Goal: Task Accomplishment & Management: Manage account settings

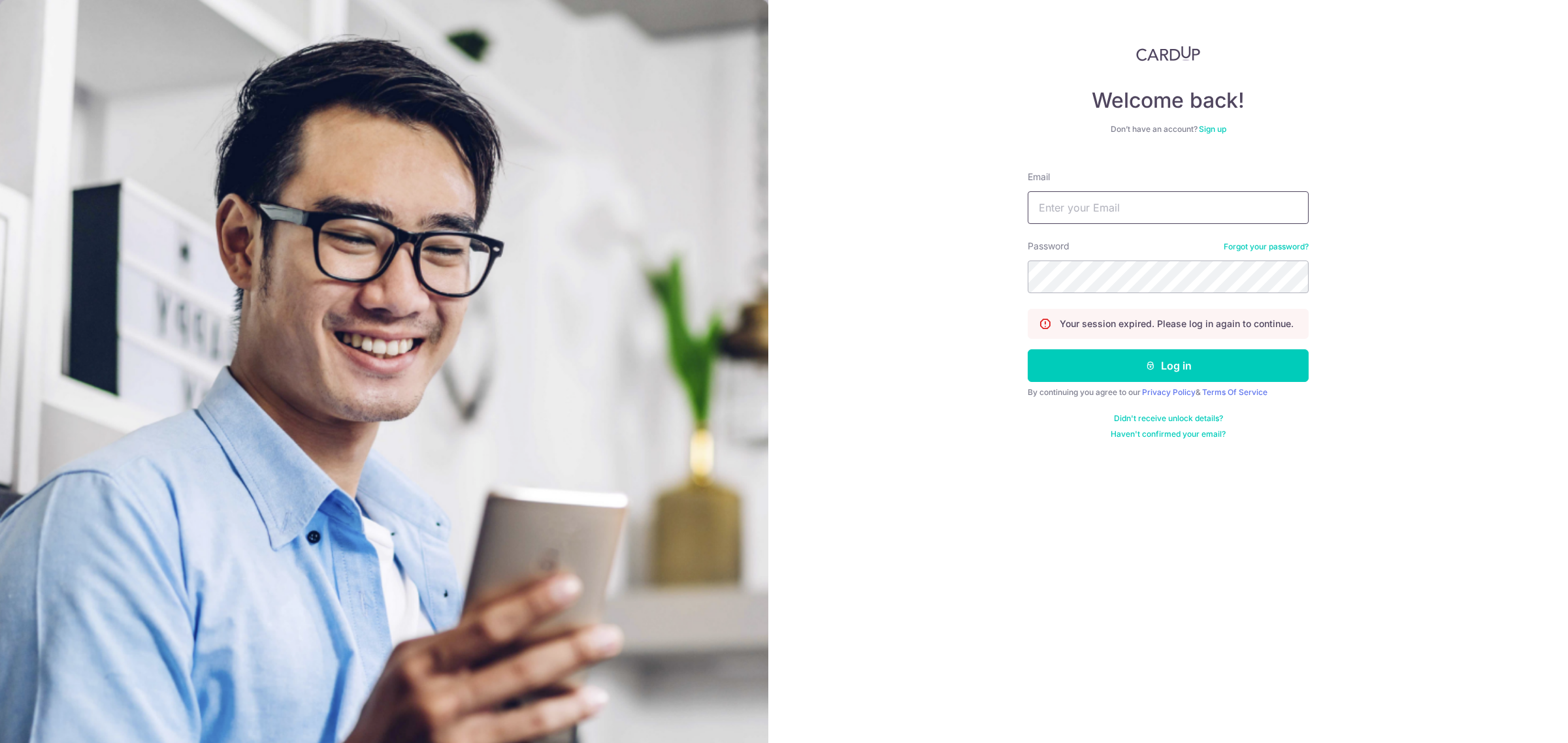
click at [1069, 209] on input "Email" at bounding box center [1168, 207] width 281 height 33
type input "[EMAIL_ADDRESS][DOMAIN_NAME]"
click at [1028, 349] on button "Log in" at bounding box center [1168, 366] width 281 height 33
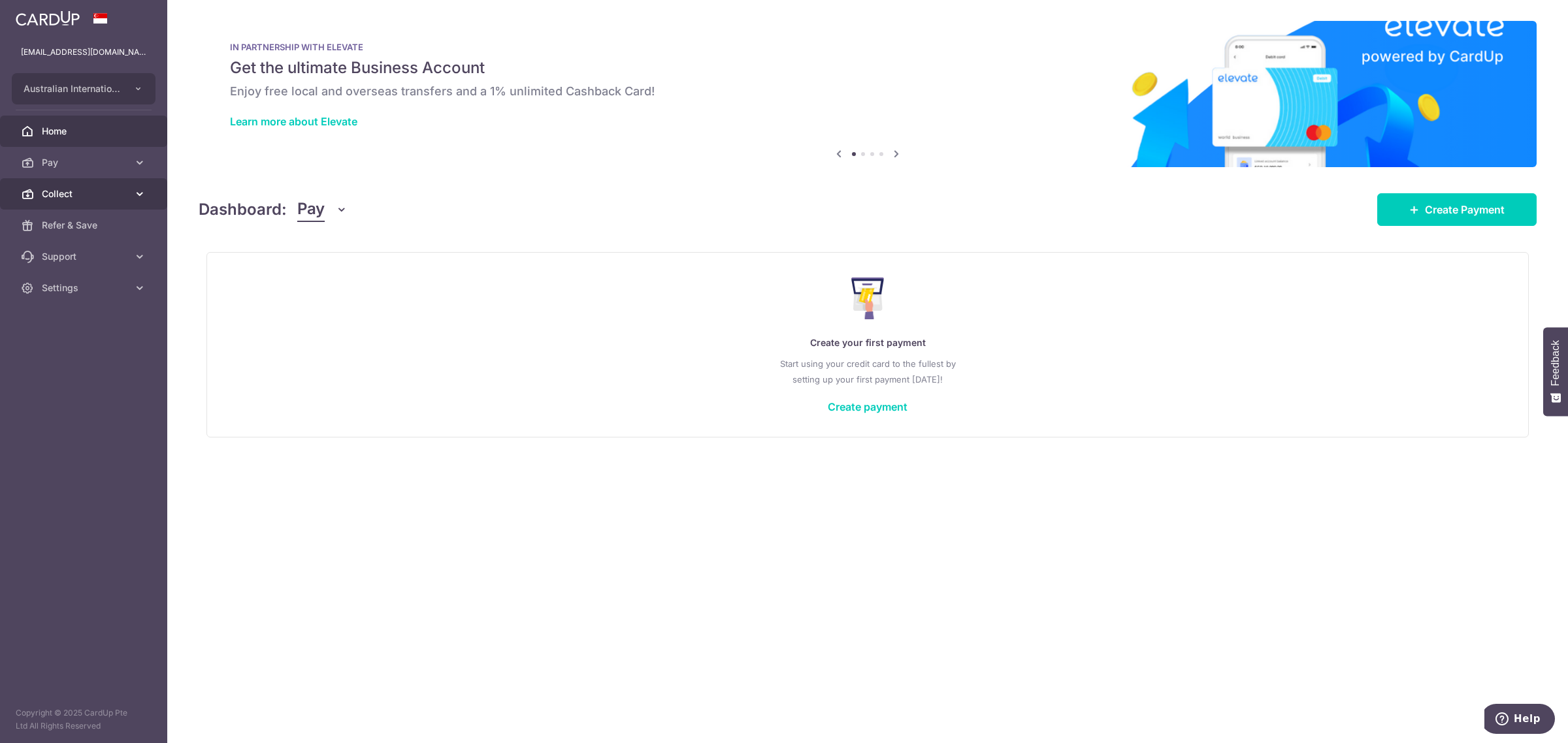
click at [82, 190] on span "Collect" at bounding box center [85, 194] width 86 height 13
click at [76, 227] on span "Dashboard" at bounding box center [85, 225] width 86 height 13
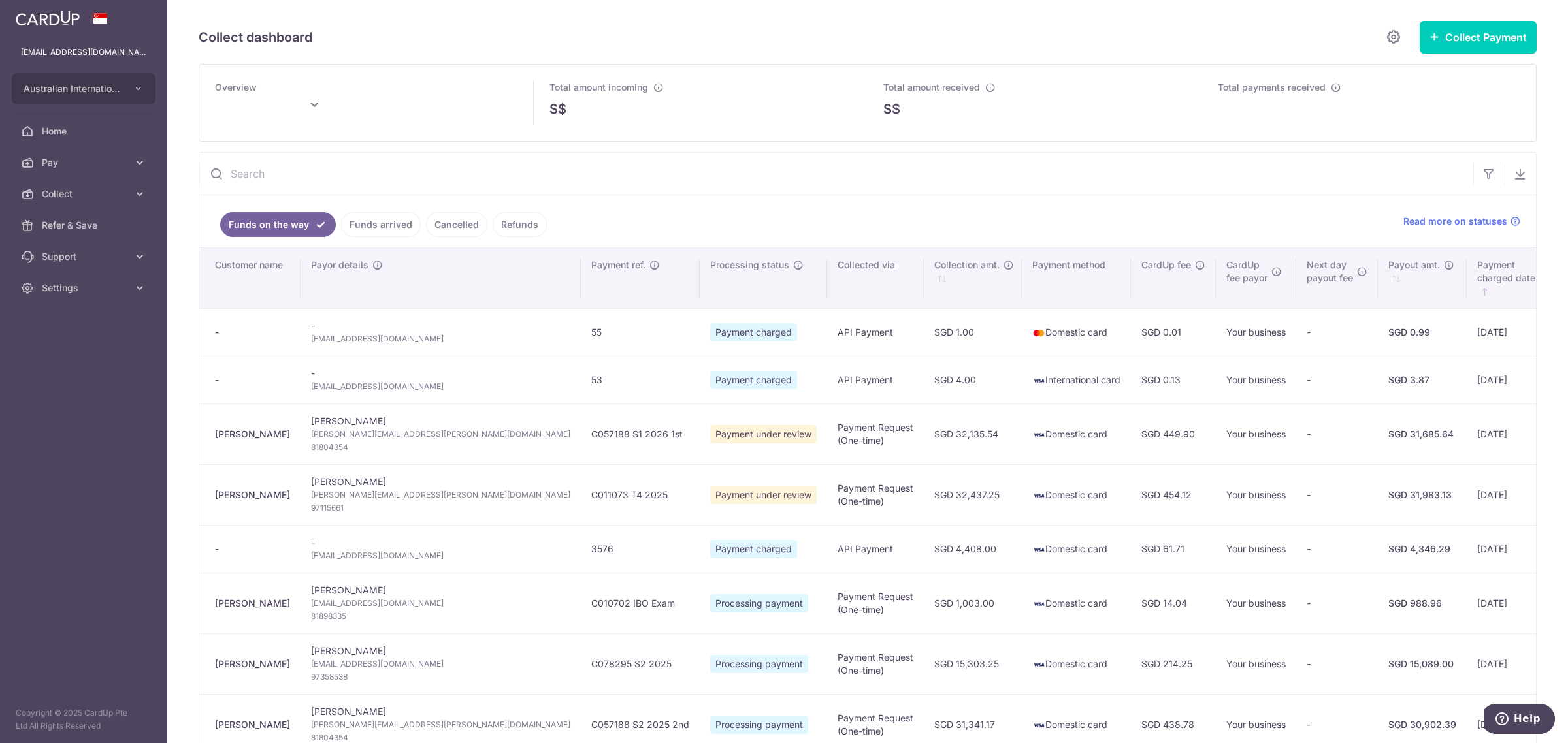
click at [364, 227] on link "Funds arrived" at bounding box center [381, 224] width 80 height 25
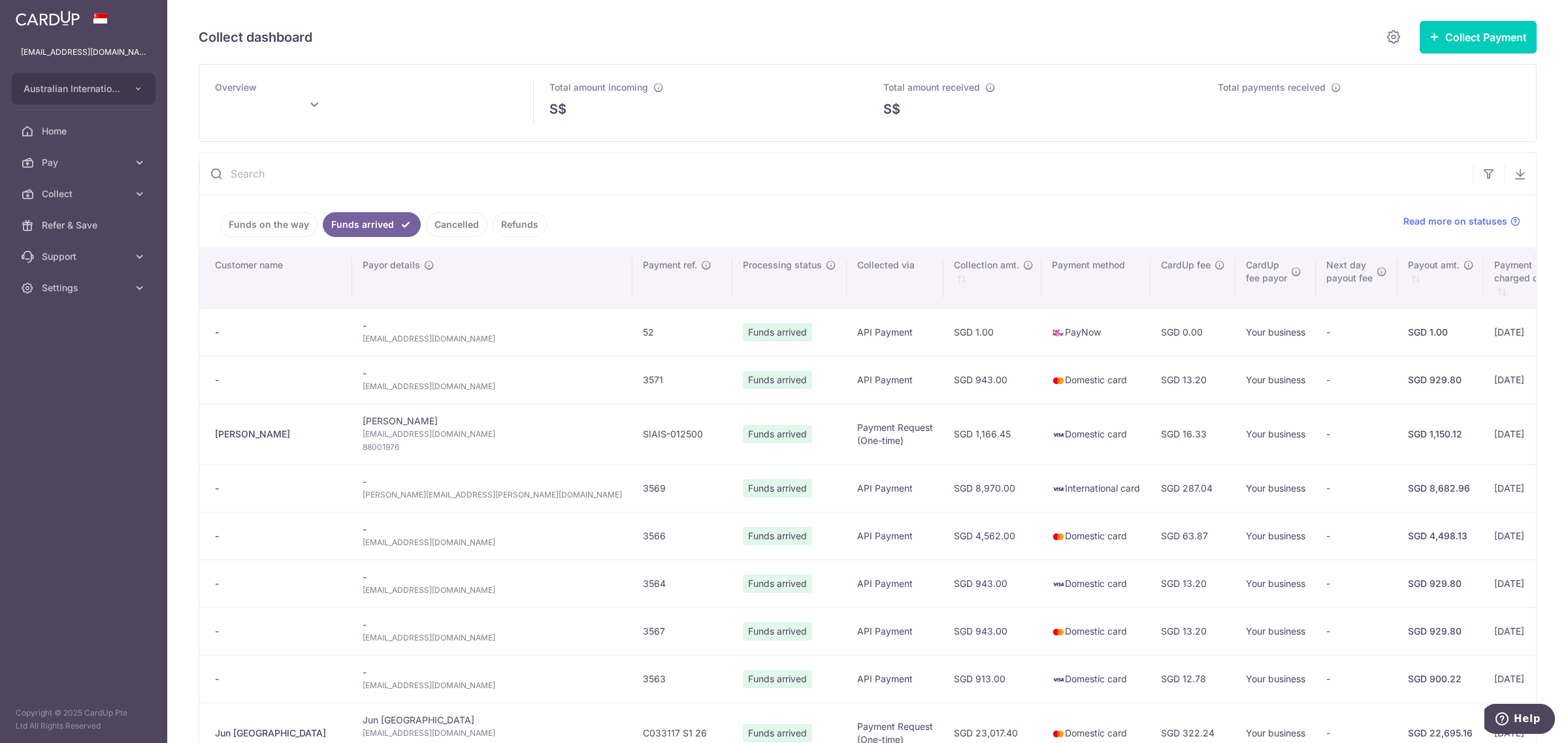
type input "[DATE]"
